Goal: Task Accomplishment & Management: Use online tool/utility

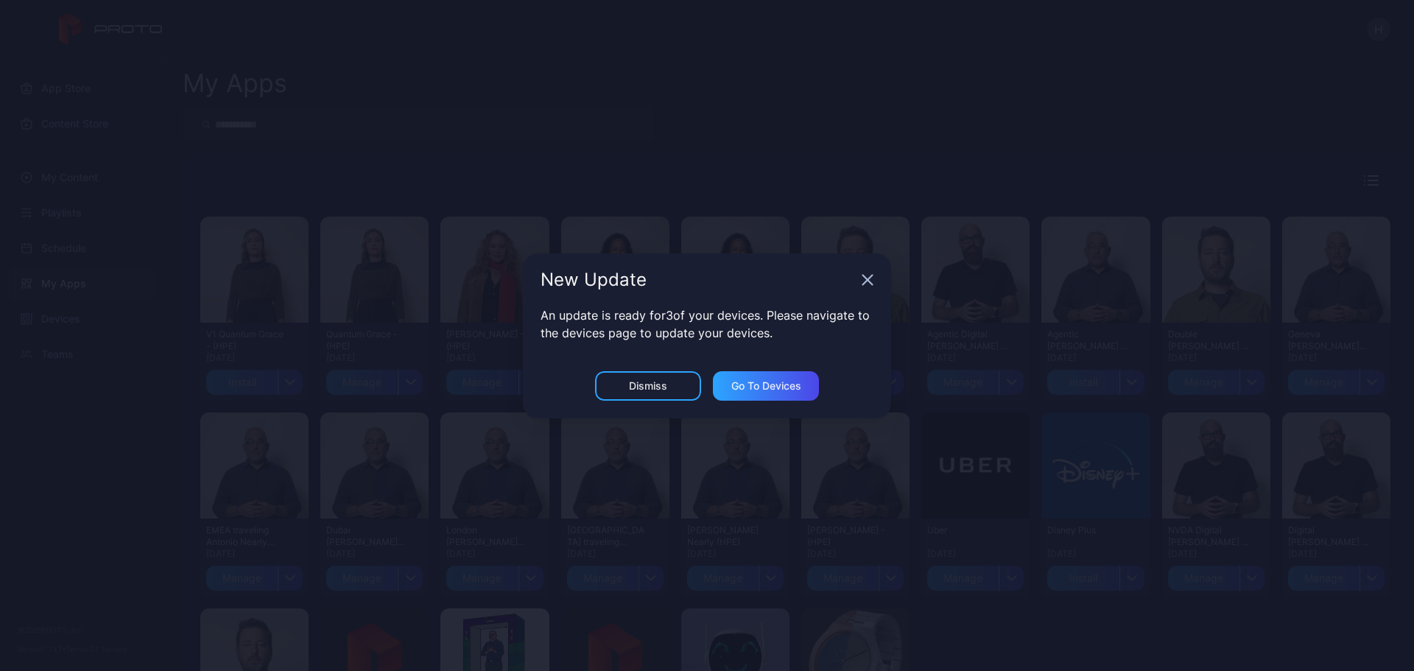
click at [869, 280] on icon "button" at bounding box center [868, 280] width 10 height 10
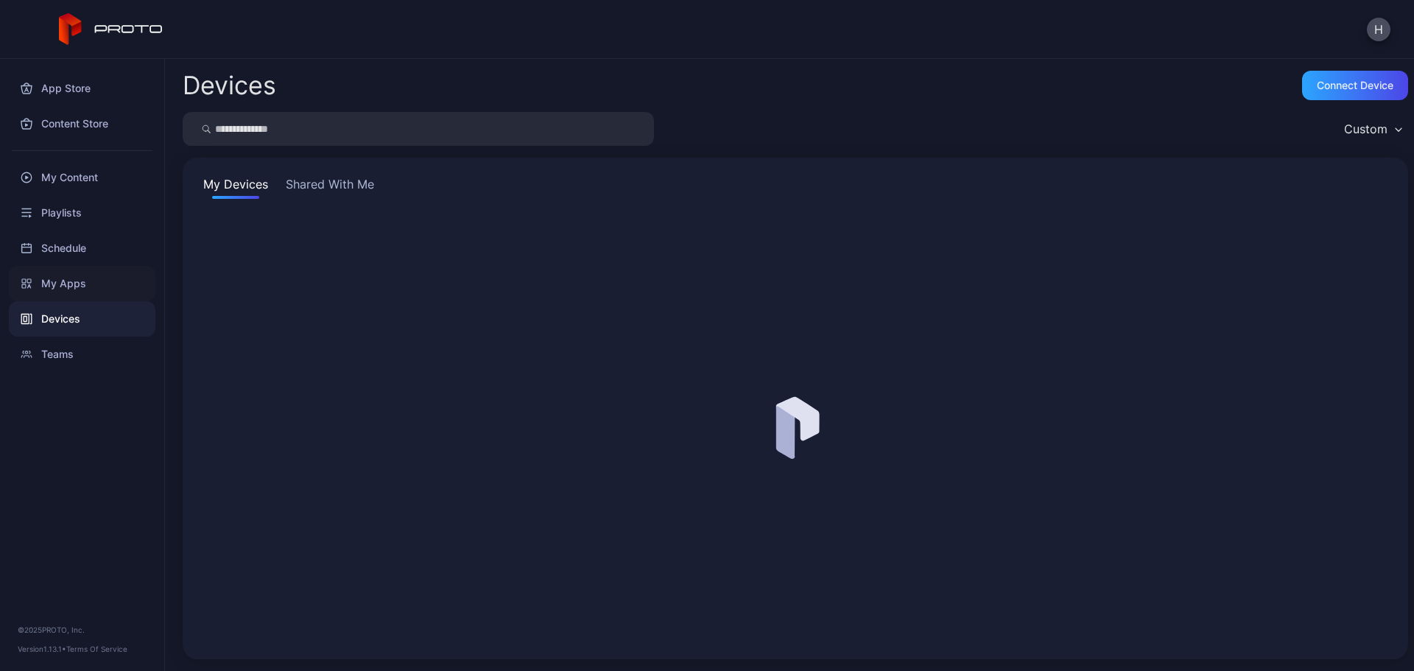
click at [65, 284] on div "My Apps" at bounding box center [82, 283] width 147 height 35
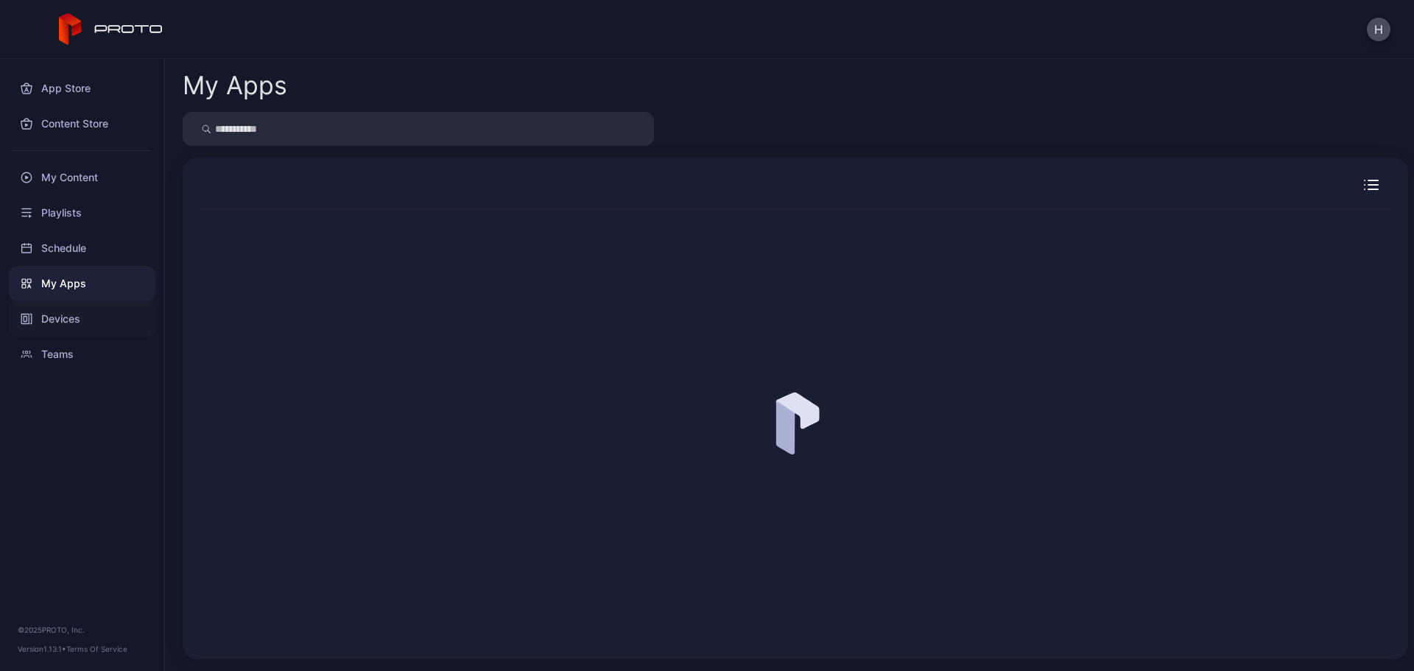
click at [83, 320] on div "Devices" at bounding box center [82, 318] width 147 height 35
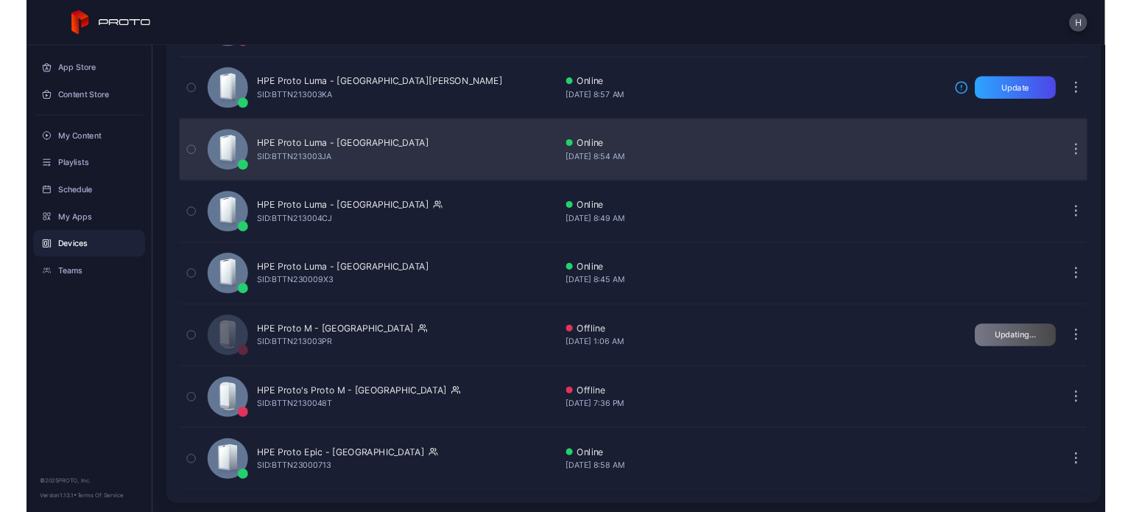
scroll to position [655, 0]
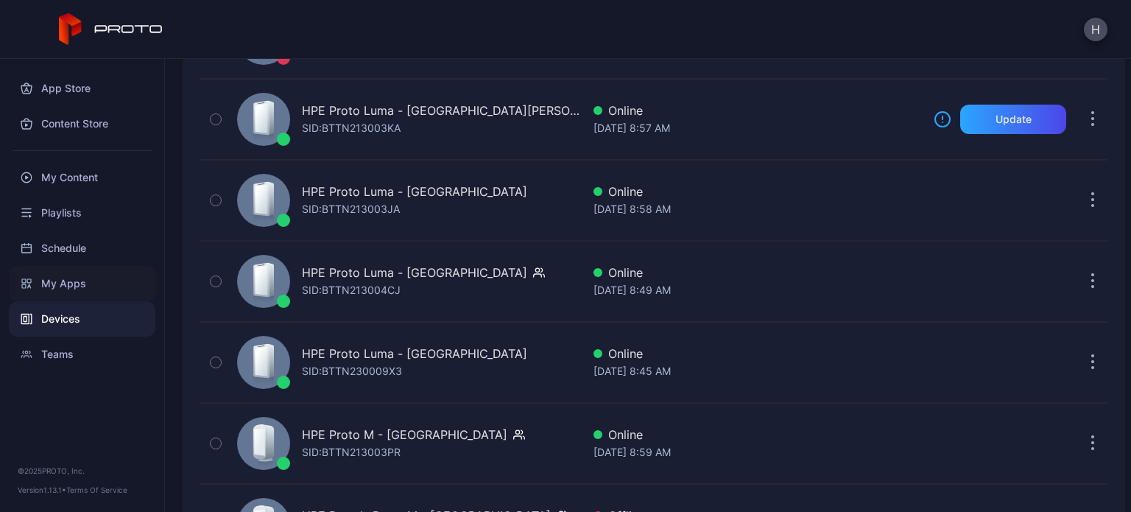
click at [64, 283] on div "My Apps" at bounding box center [82, 283] width 147 height 35
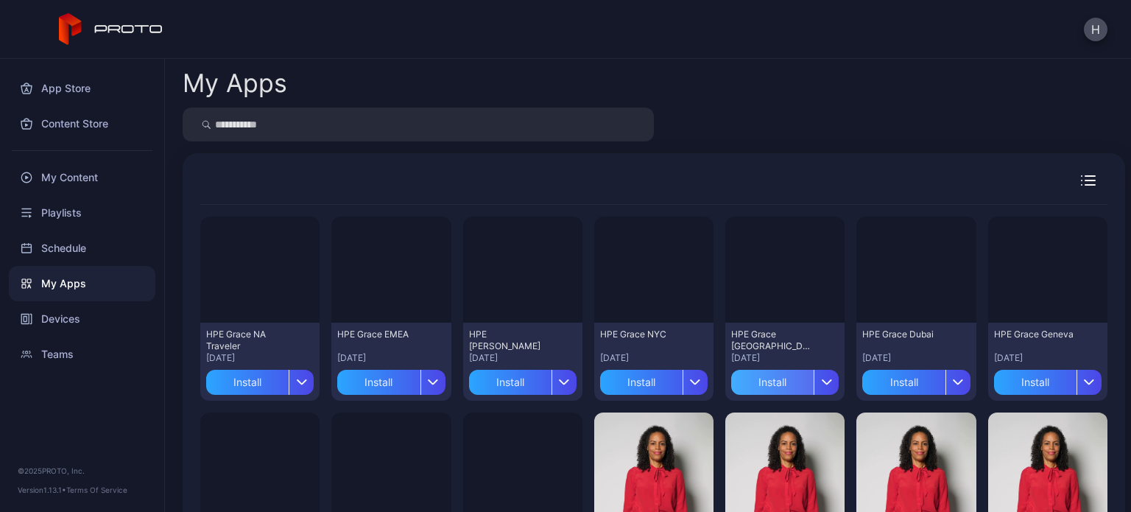
click at [778, 377] on div "Install" at bounding box center [772, 382] width 82 height 25
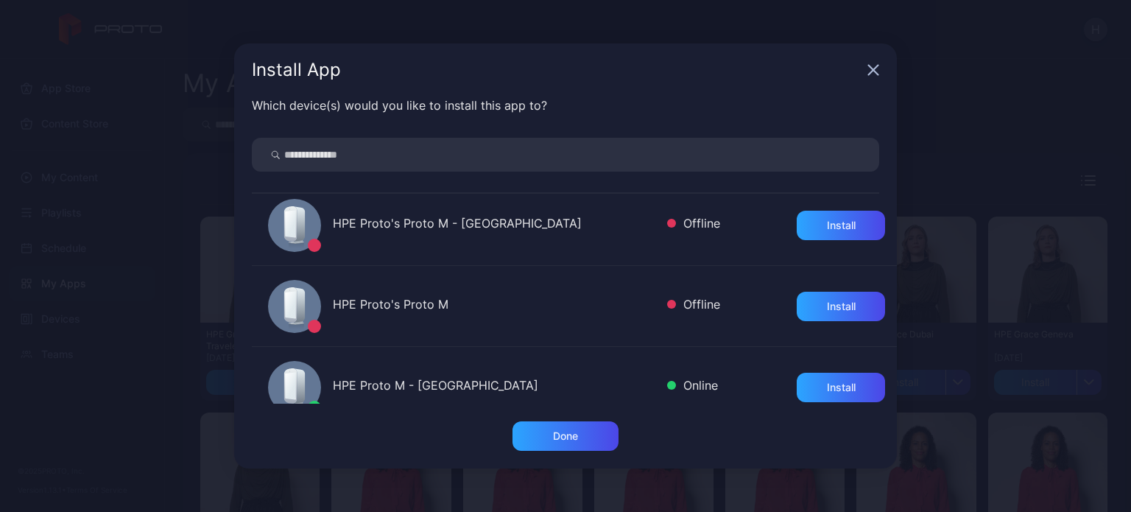
scroll to position [842, 0]
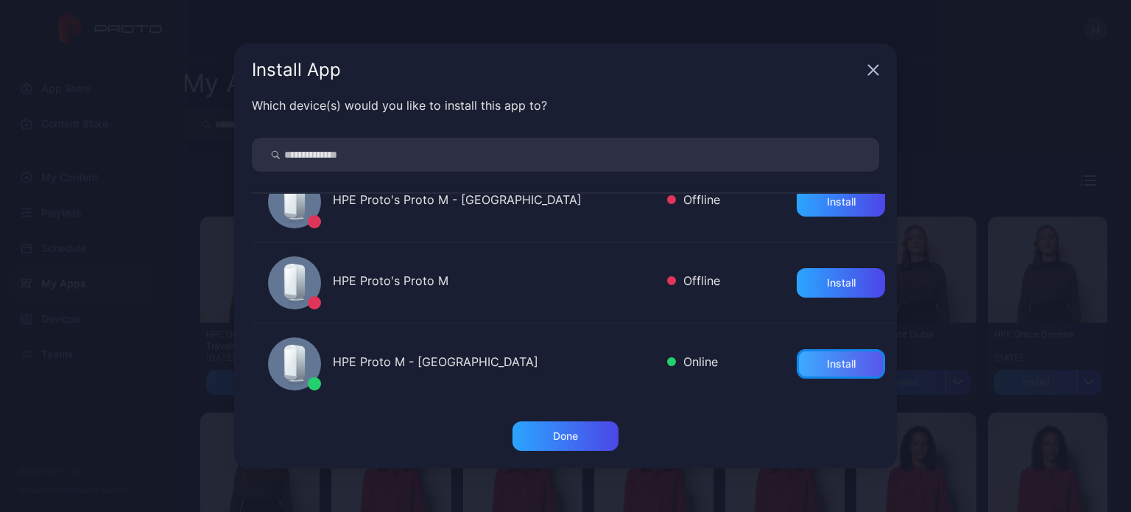
click at [827, 367] on div "Install" at bounding box center [841, 364] width 29 height 12
click at [543, 423] on div "Done" at bounding box center [566, 435] width 106 height 29
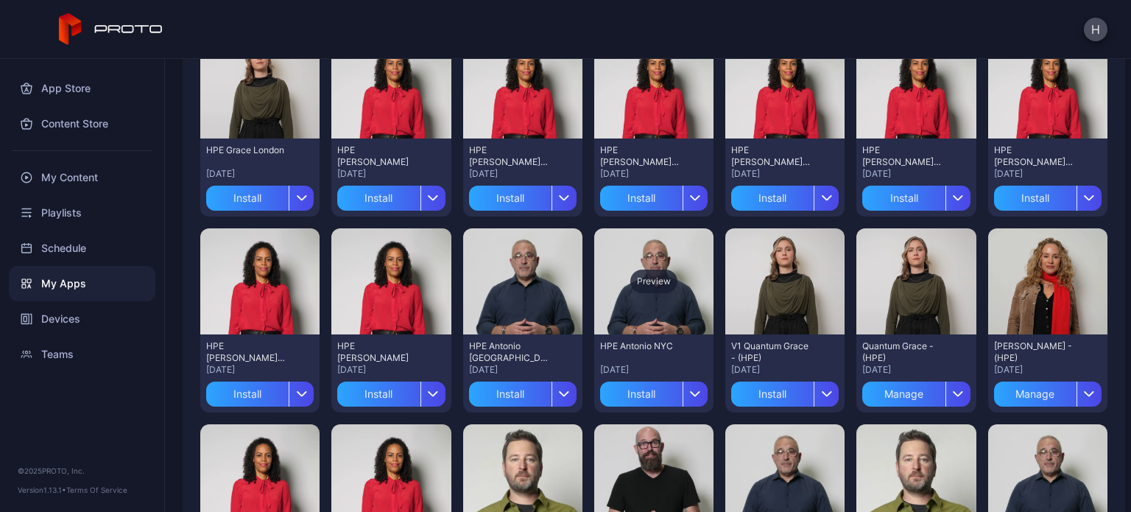
scroll to position [370, 0]
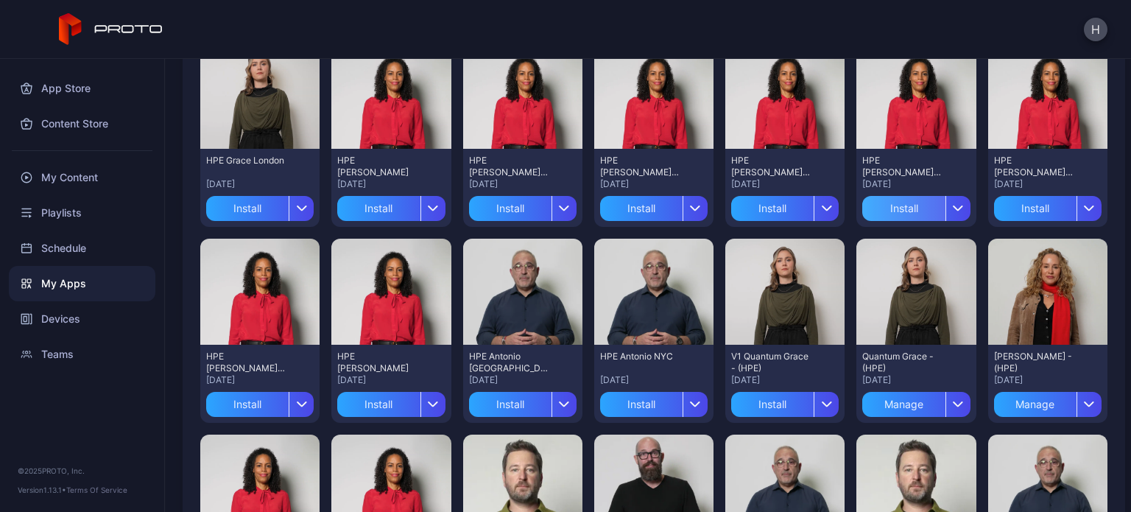
click at [906, 213] on div "Install" at bounding box center [903, 208] width 82 height 25
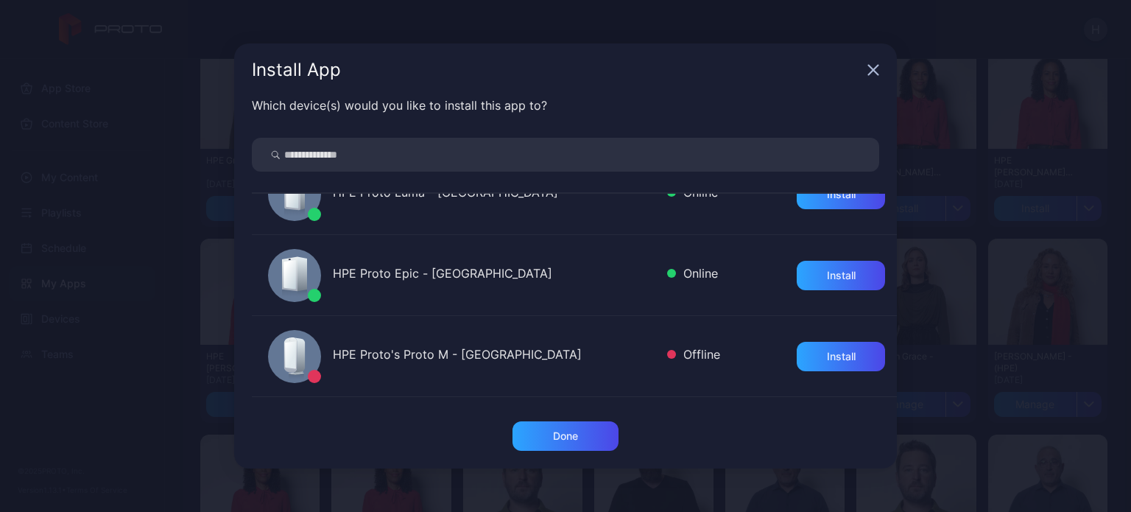
scroll to position [842, 0]
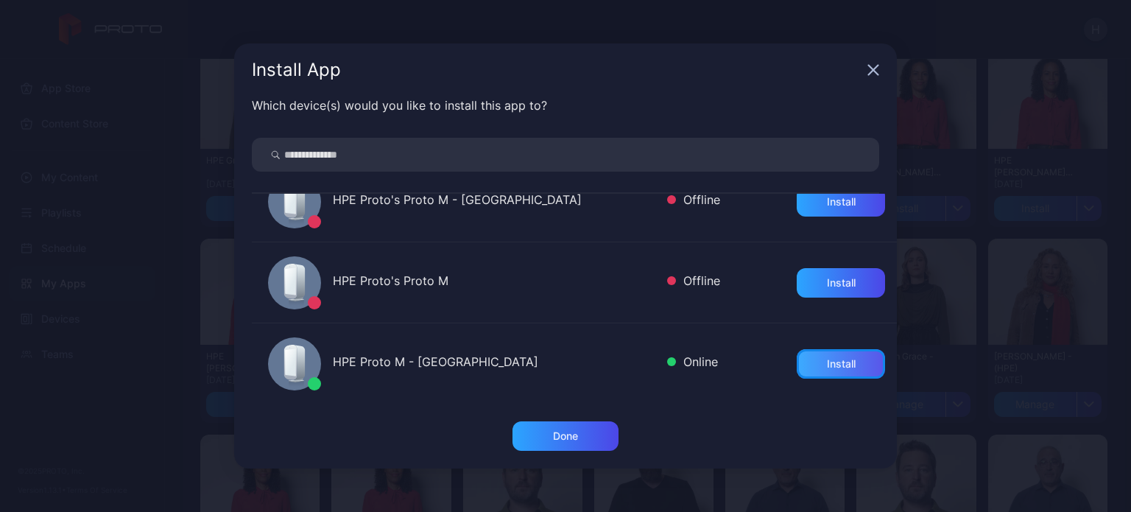
click at [821, 373] on div "Install" at bounding box center [841, 363] width 88 height 29
click at [548, 423] on div "Done" at bounding box center [566, 435] width 106 height 29
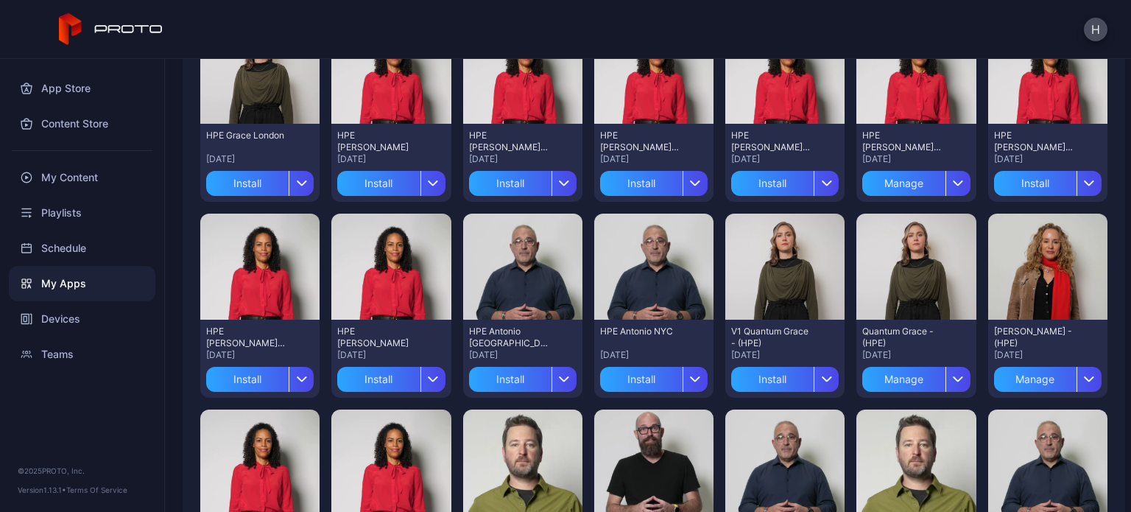
scroll to position [392, 0]
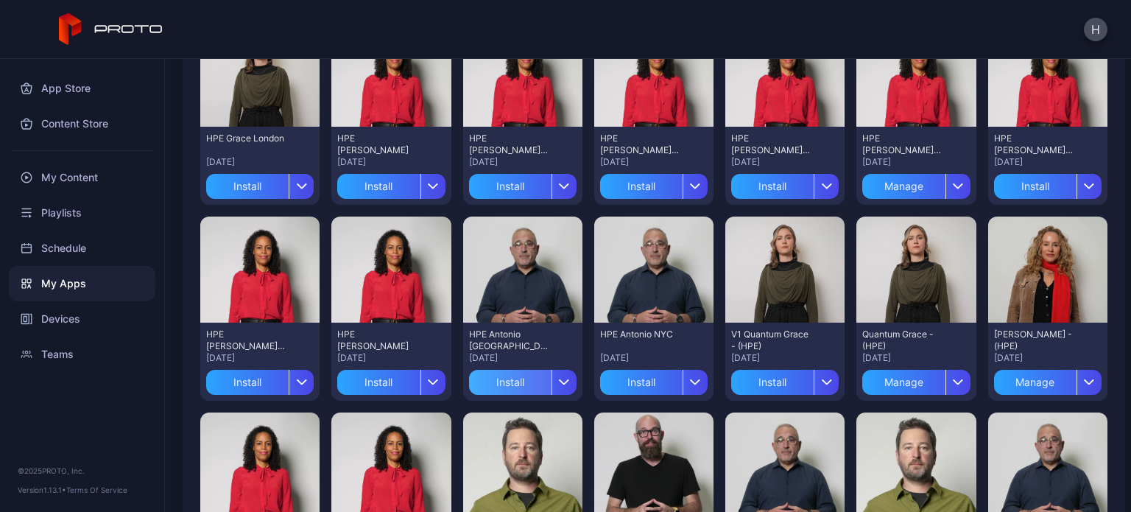
click at [507, 387] on div "Install" at bounding box center [510, 382] width 82 height 25
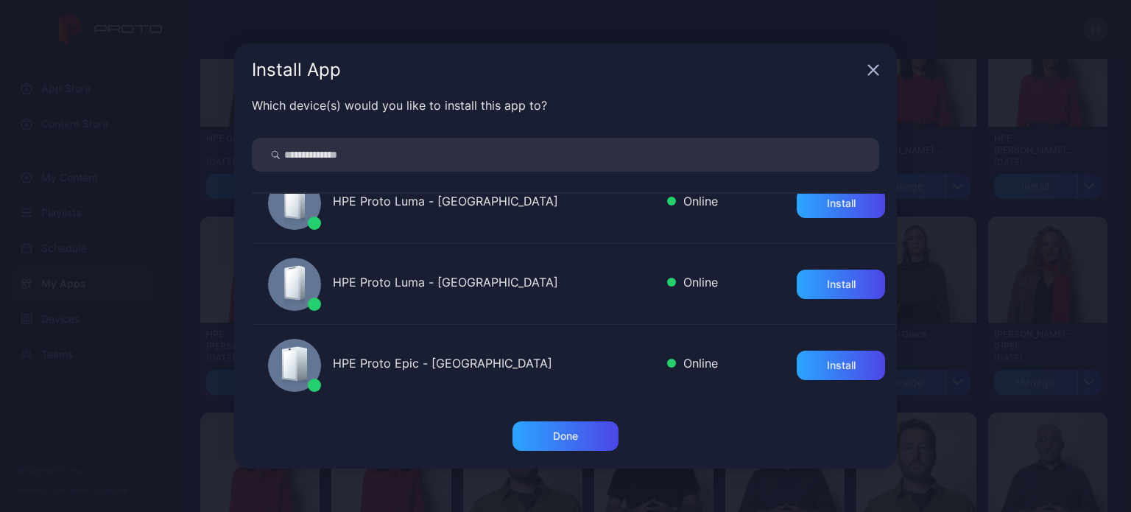
scroll to position [842, 0]
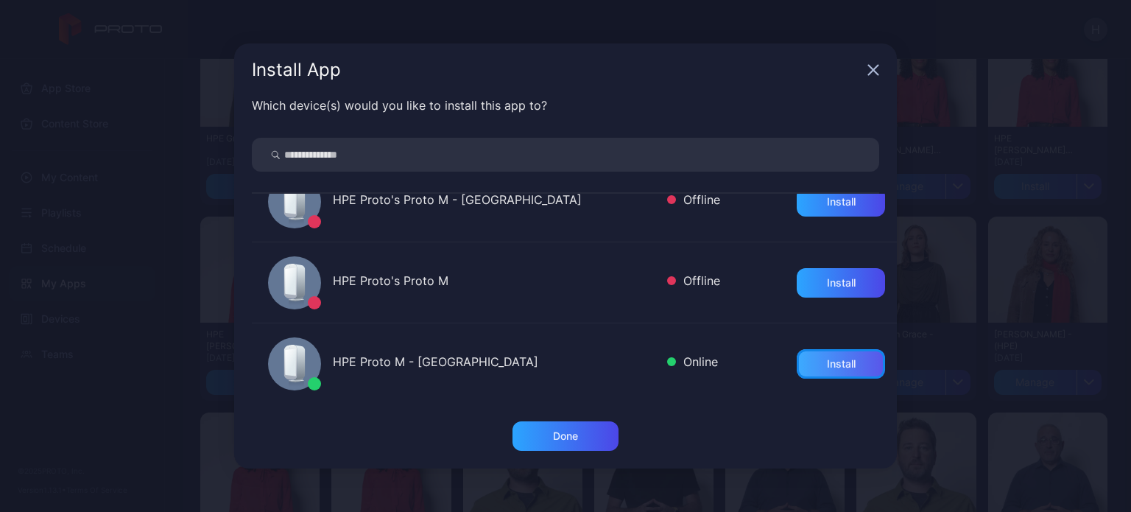
click at [823, 369] on div "Install" at bounding box center [841, 363] width 88 height 29
click at [566, 430] on div "Done" at bounding box center [565, 436] width 25 height 12
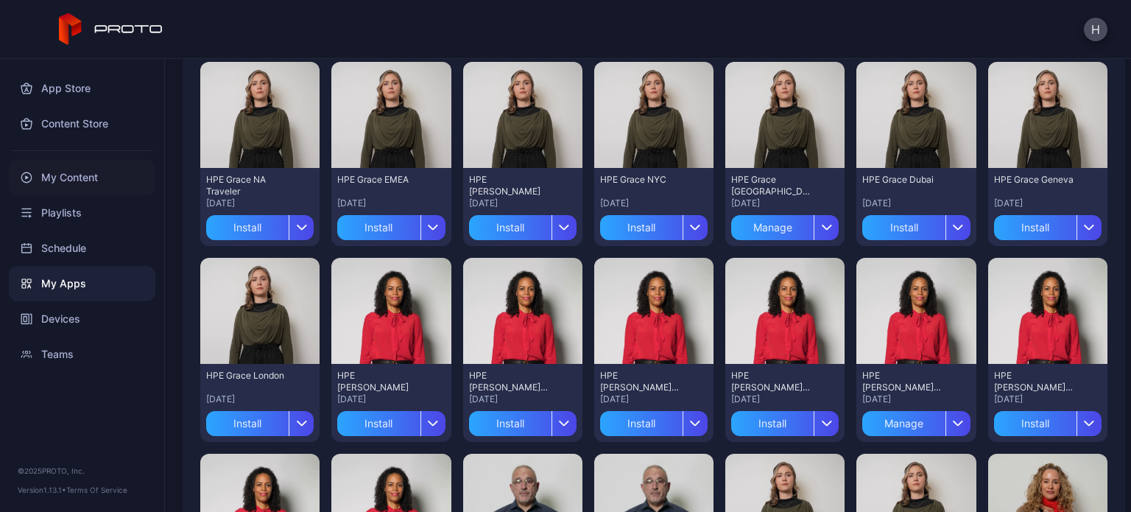
scroll to position [144, 0]
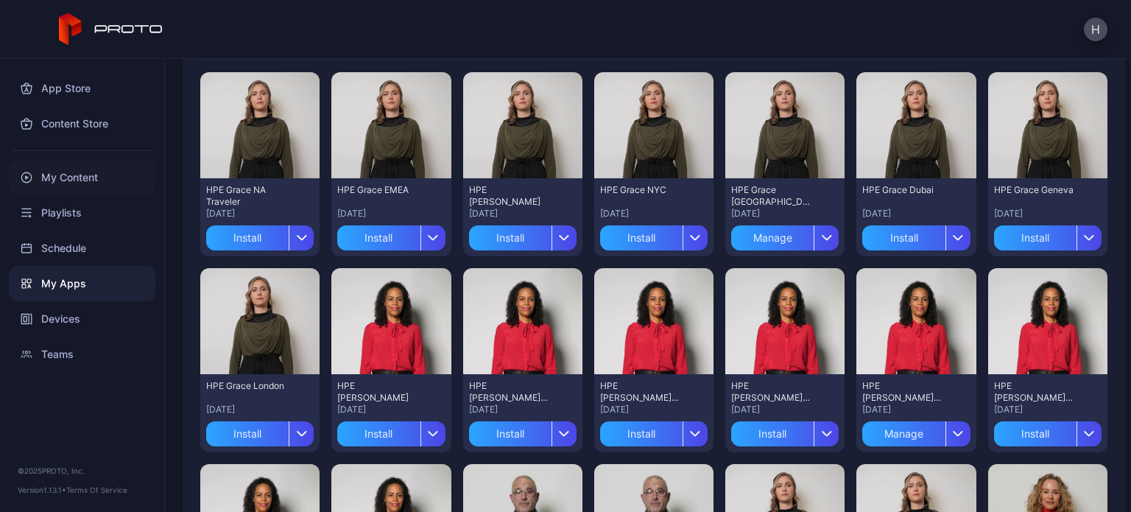
click at [88, 182] on div "My Content" at bounding box center [82, 177] width 147 height 35
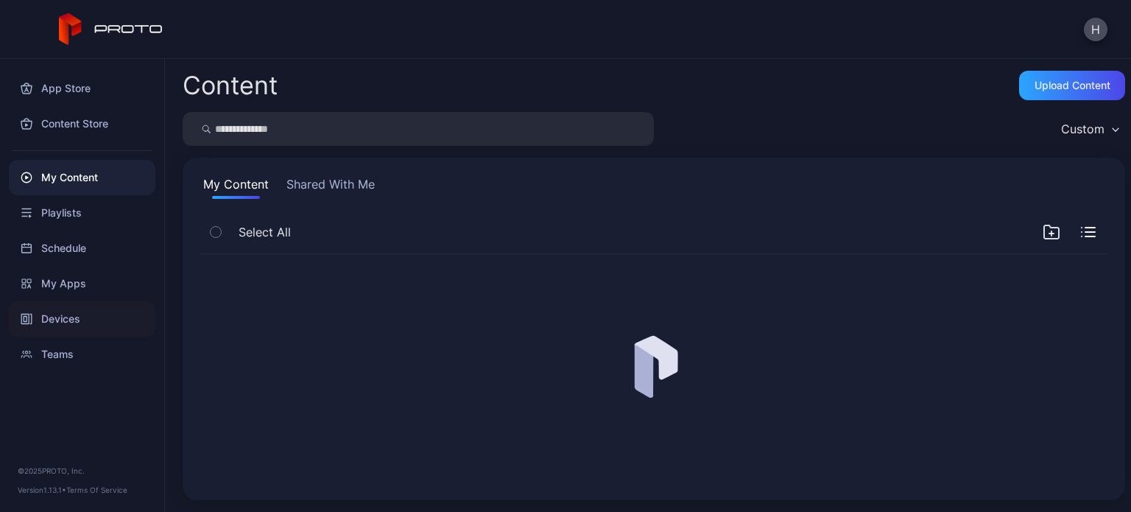
click at [102, 314] on div "Devices" at bounding box center [82, 318] width 147 height 35
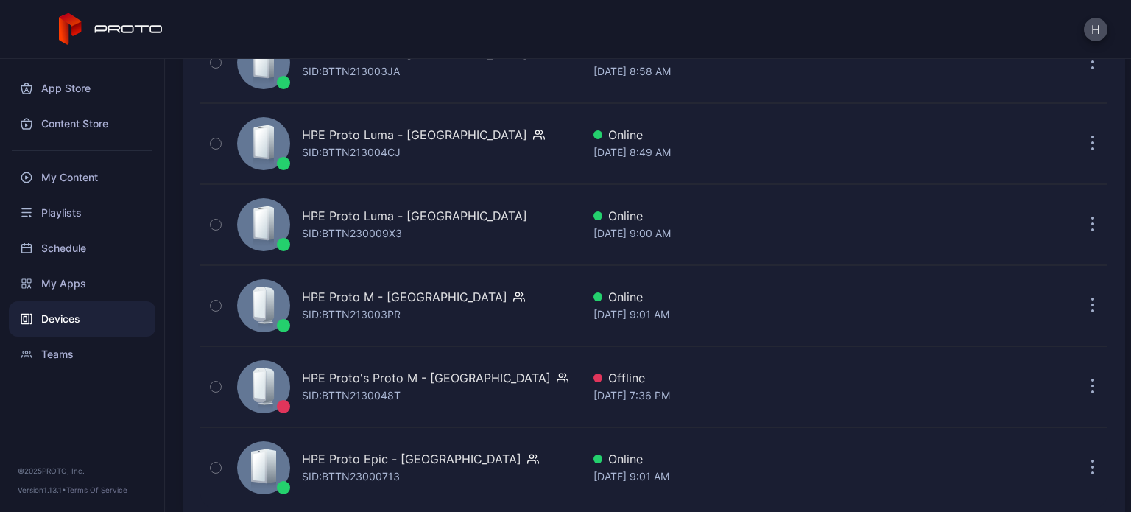
scroll to position [814, 0]
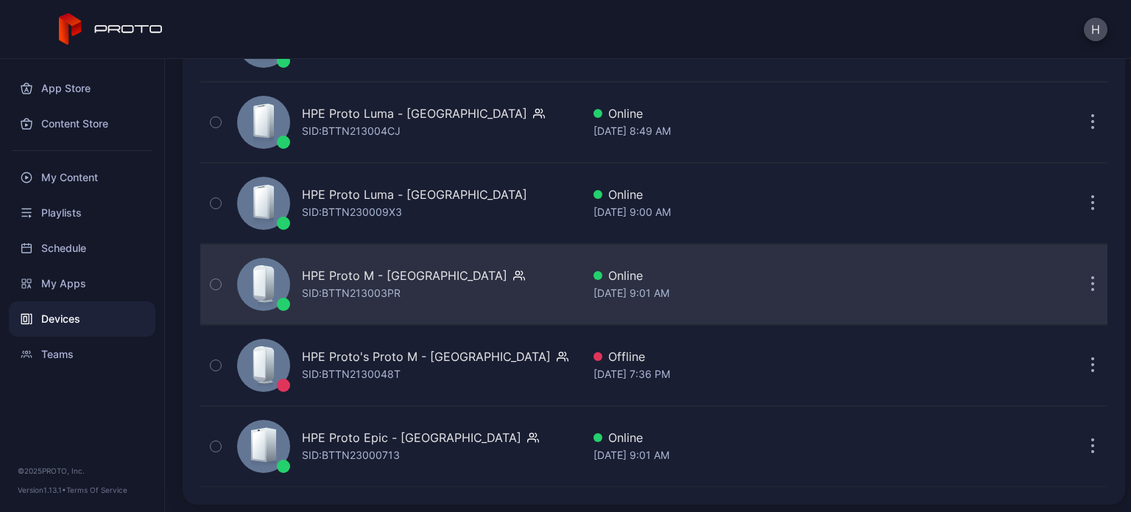
click at [459, 289] on div "HPE Proto M - [GEOGRAPHIC_DATA] SID: BTTN213003PR" at bounding box center [406, 284] width 351 height 74
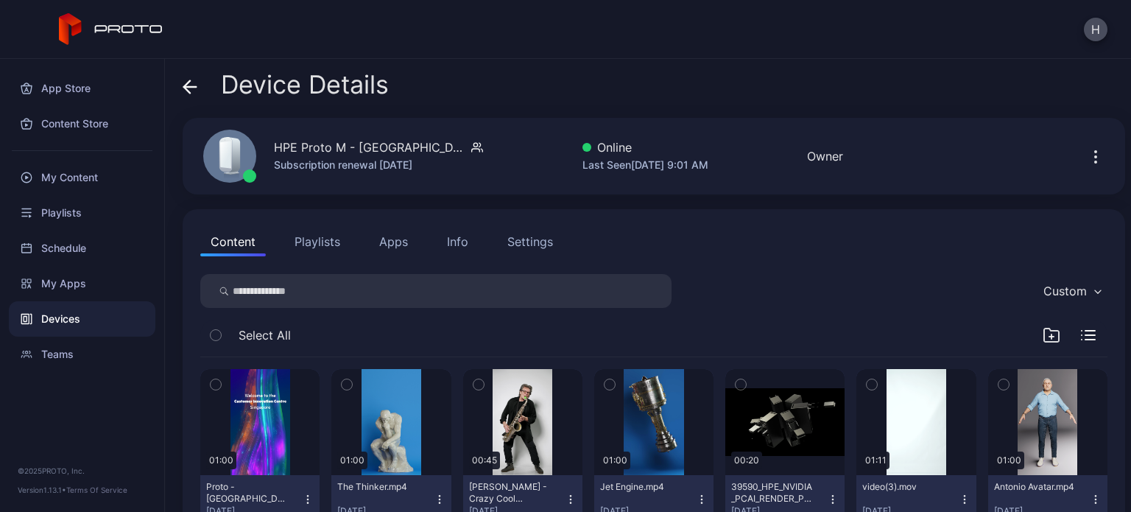
click at [395, 237] on button "Apps" at bounding box center [393, 241] width 49 height 29
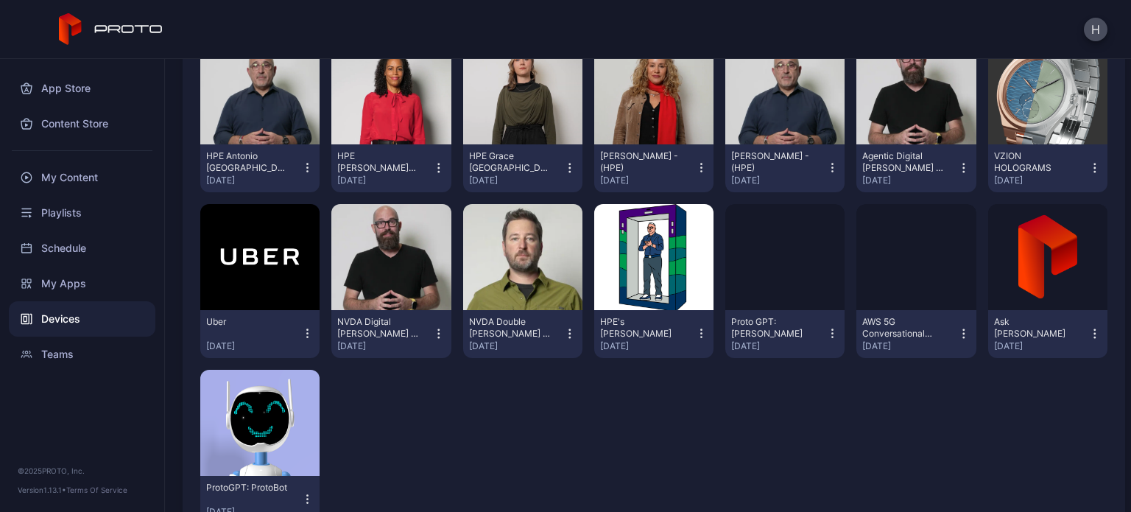
scroll to position [271, 0]
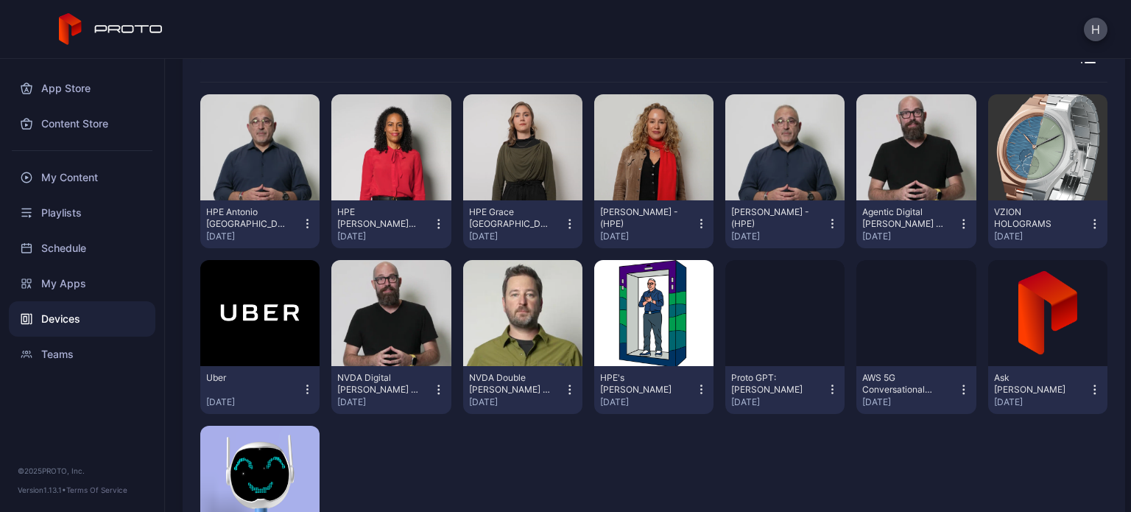
click at [306, 223] on icon "button" at bounding box center [307, 223] width 13 height 15
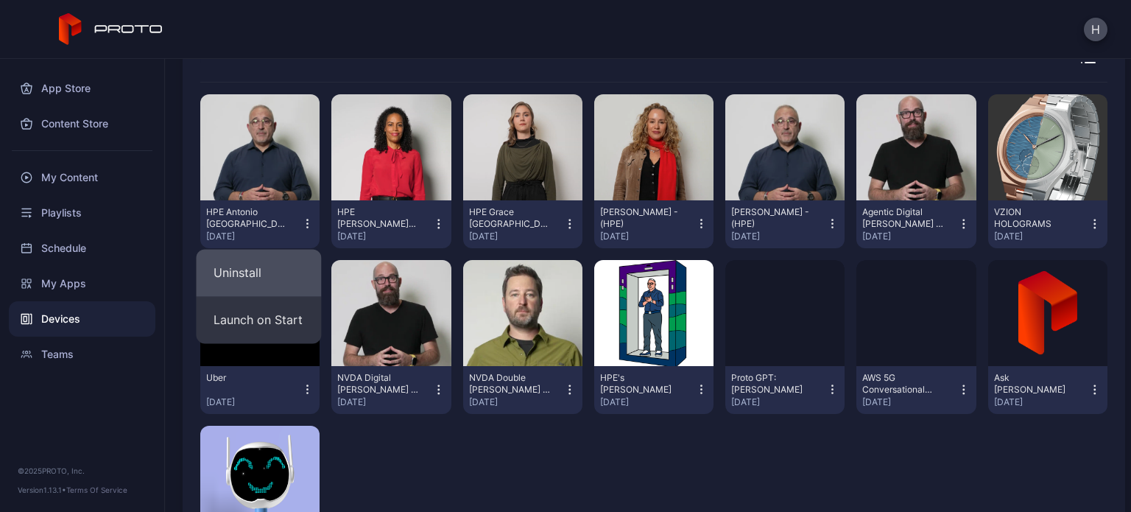
click at [265, 281] on button "Uninstall" at bounding box center [258, 272] width 125 height 47
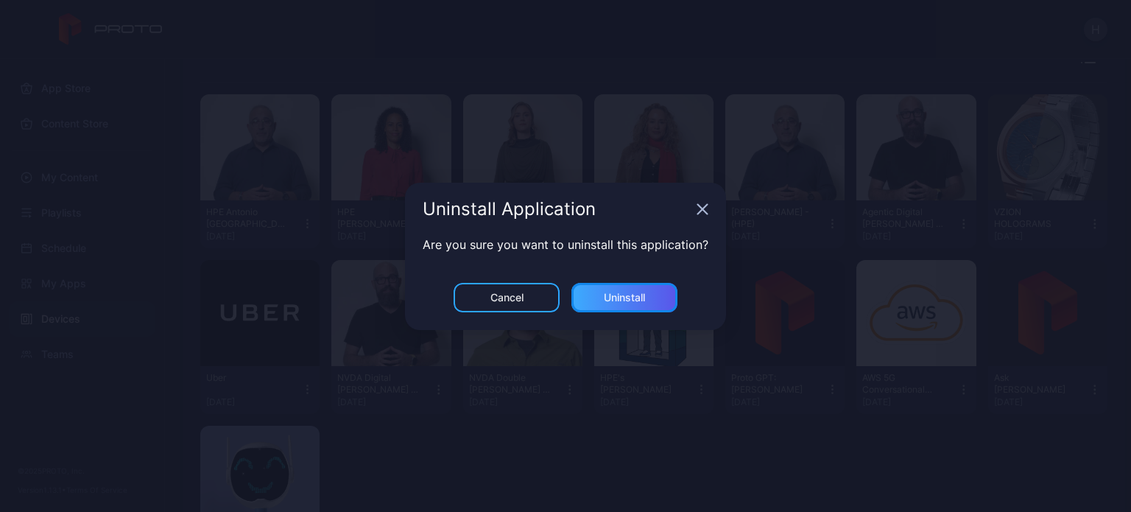
click at [607, 290] on div "Uninstall" at bounding box center [624, 297] width 106 height 29
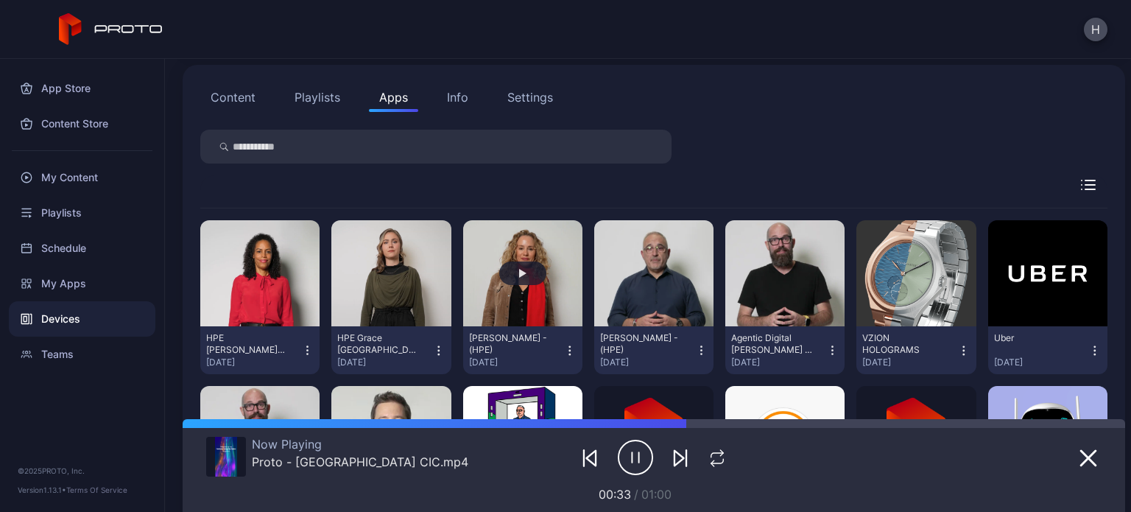
scroll to position [122, 0]
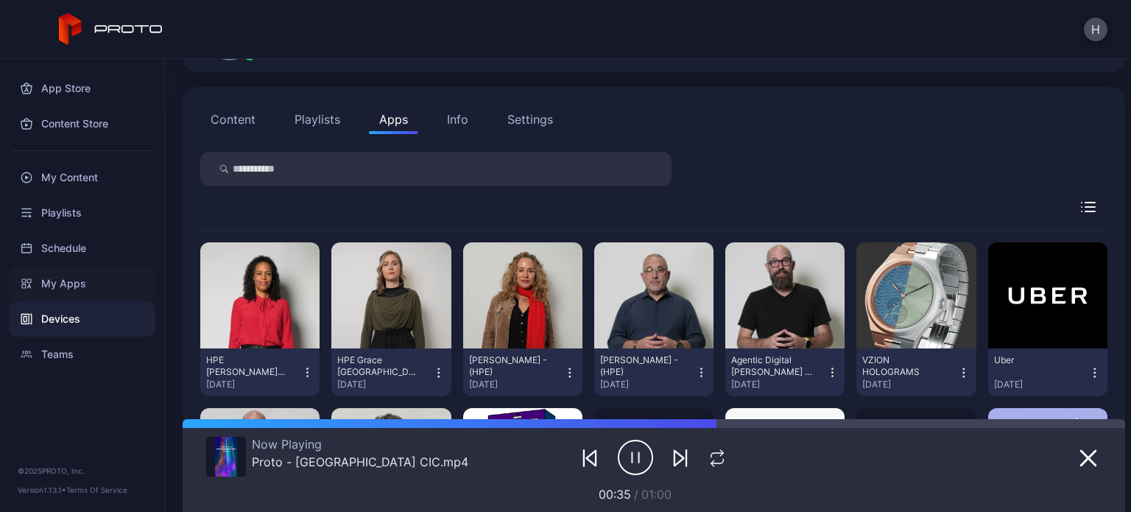
click at [63, 288] on div "My Apps" at bounding box center [82, 283] width 147 height 35
